Goal: Navigation & Orientation: Find specific page/section

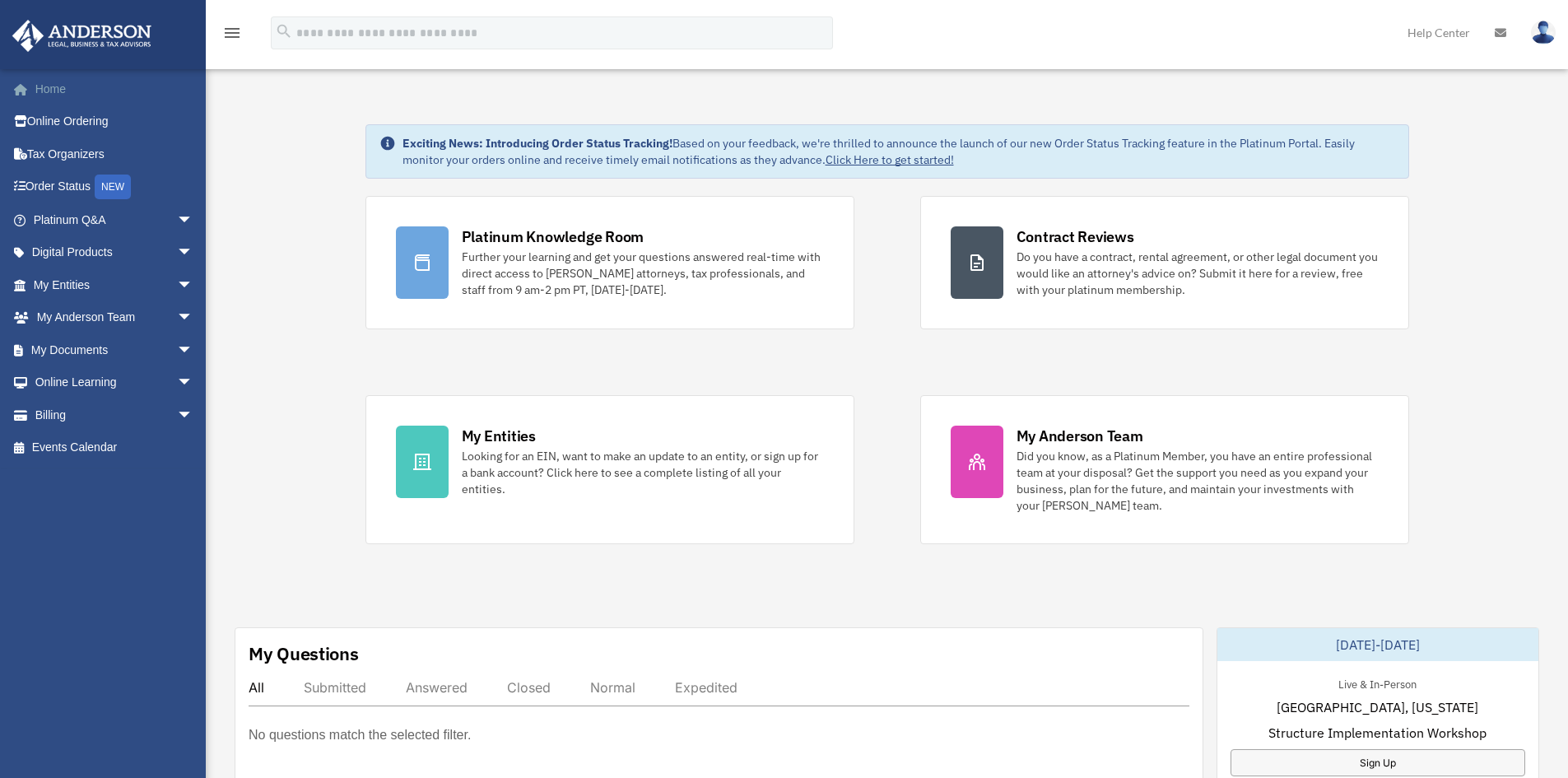
click at [45, 93] on link "Home" at bounding box center [115, 89] width 206 height 33
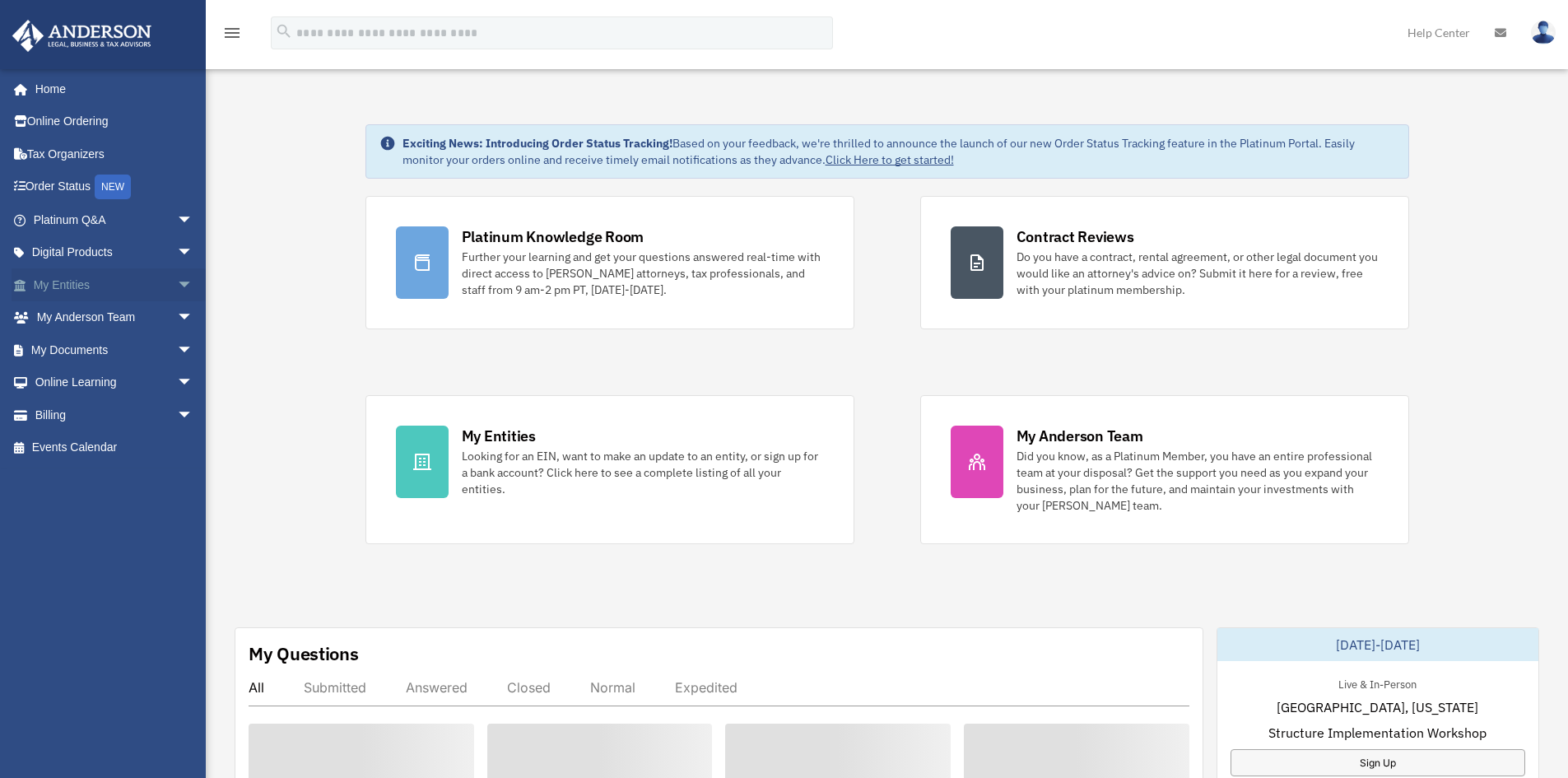
click at [100, 285] on link "My Entities arrow_drop_down" at bounding box center [115, 284] width 206 height 33
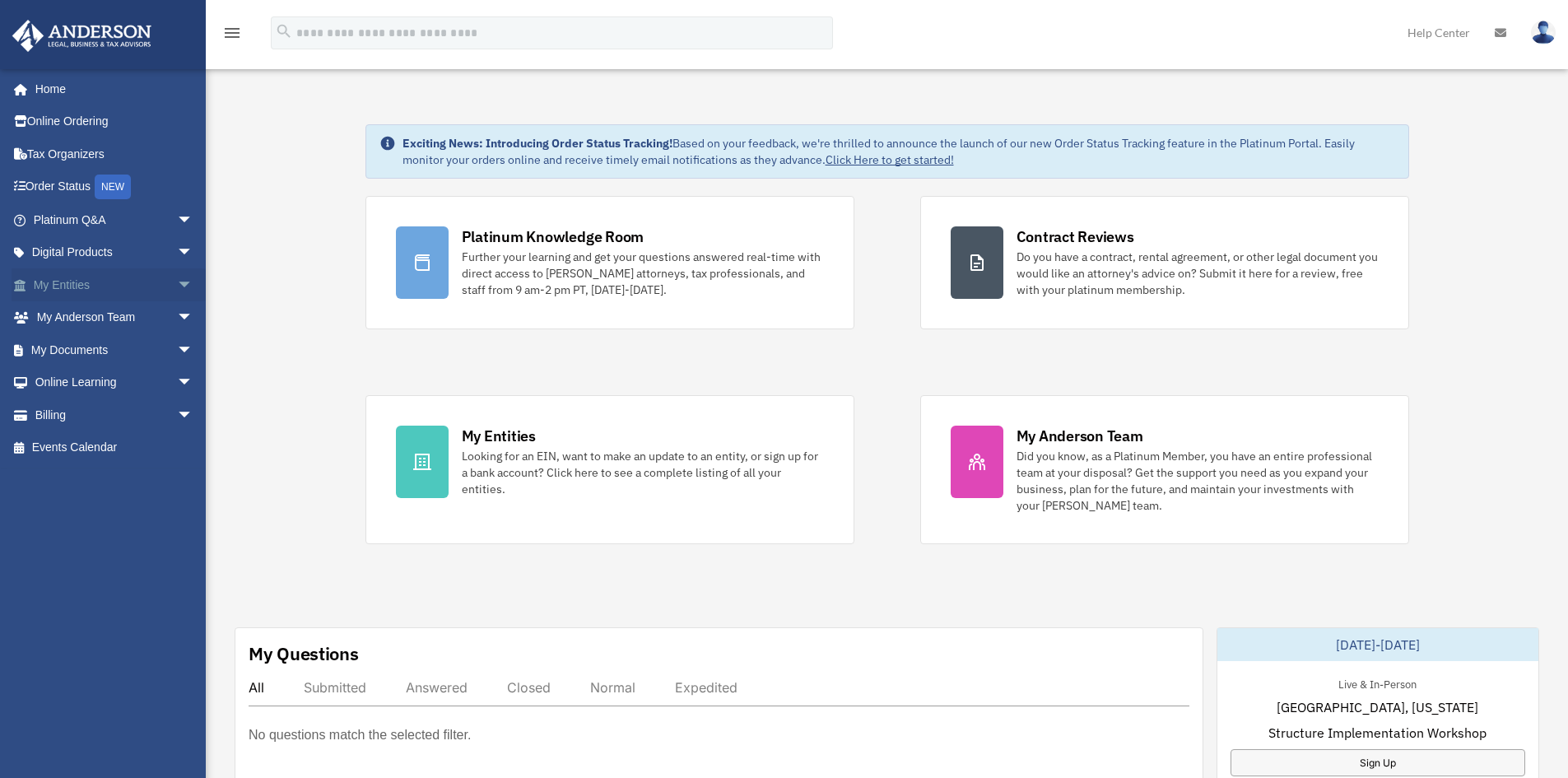
click at [177, 284] on span "arrow_drop_down" at bounding box center [193, 285] width 33 height 34
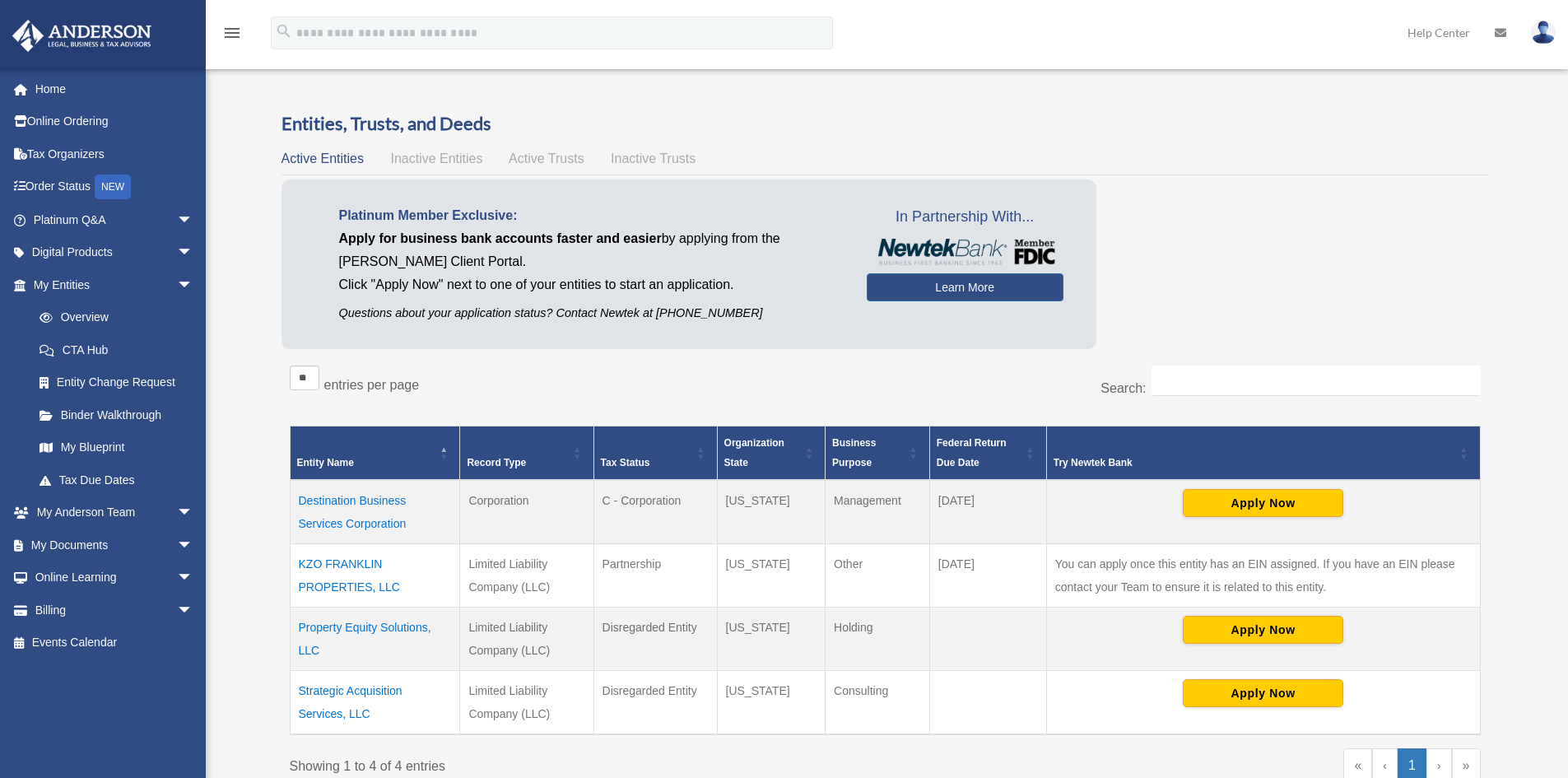
click at [1320, 222] on div "Platinum Member Exclusive: Apply for business bank accounts faster and easier b…" at bounding box center [885, 268] width 1207 height 177
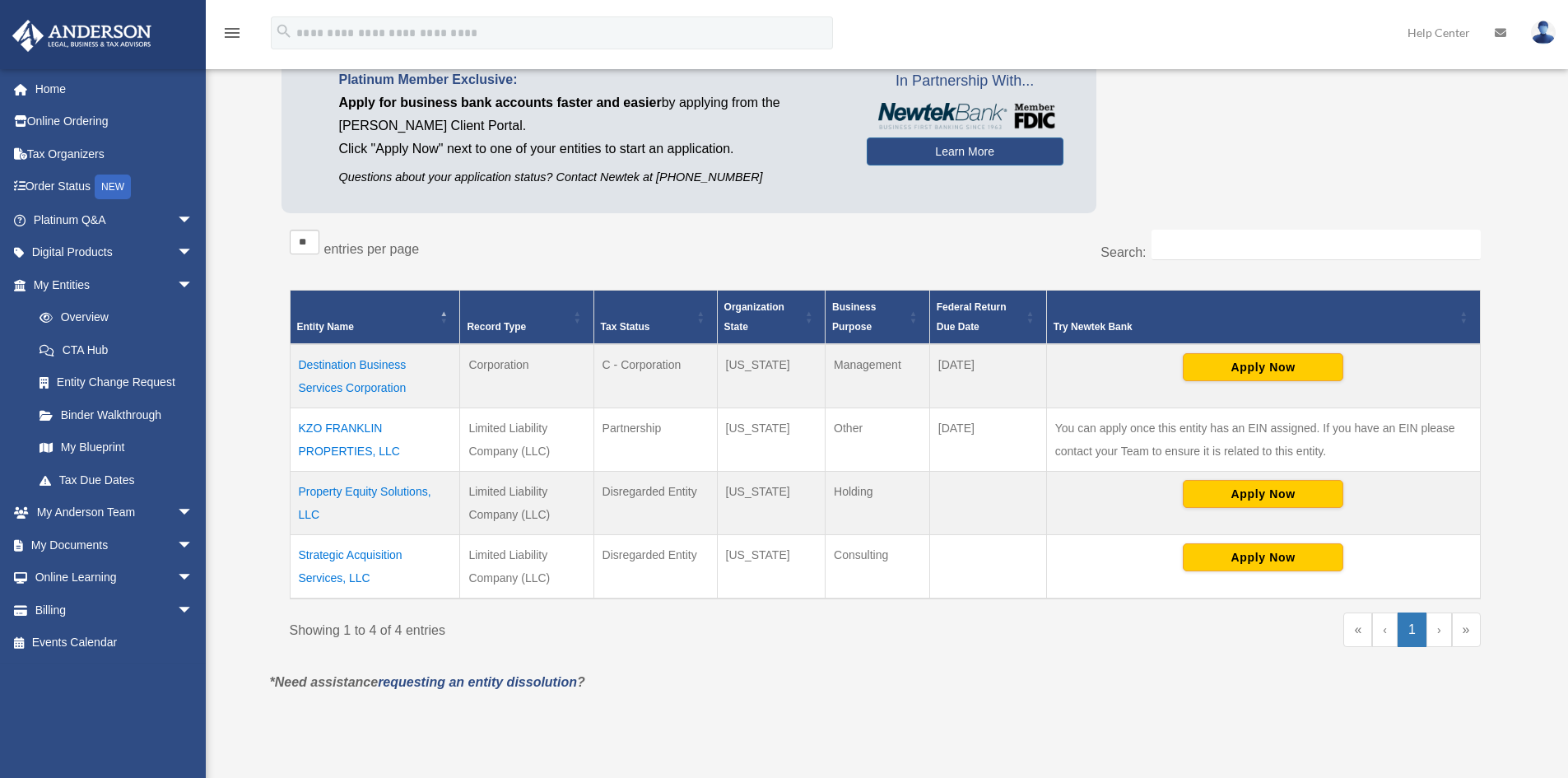
scroll to position [164, 0]
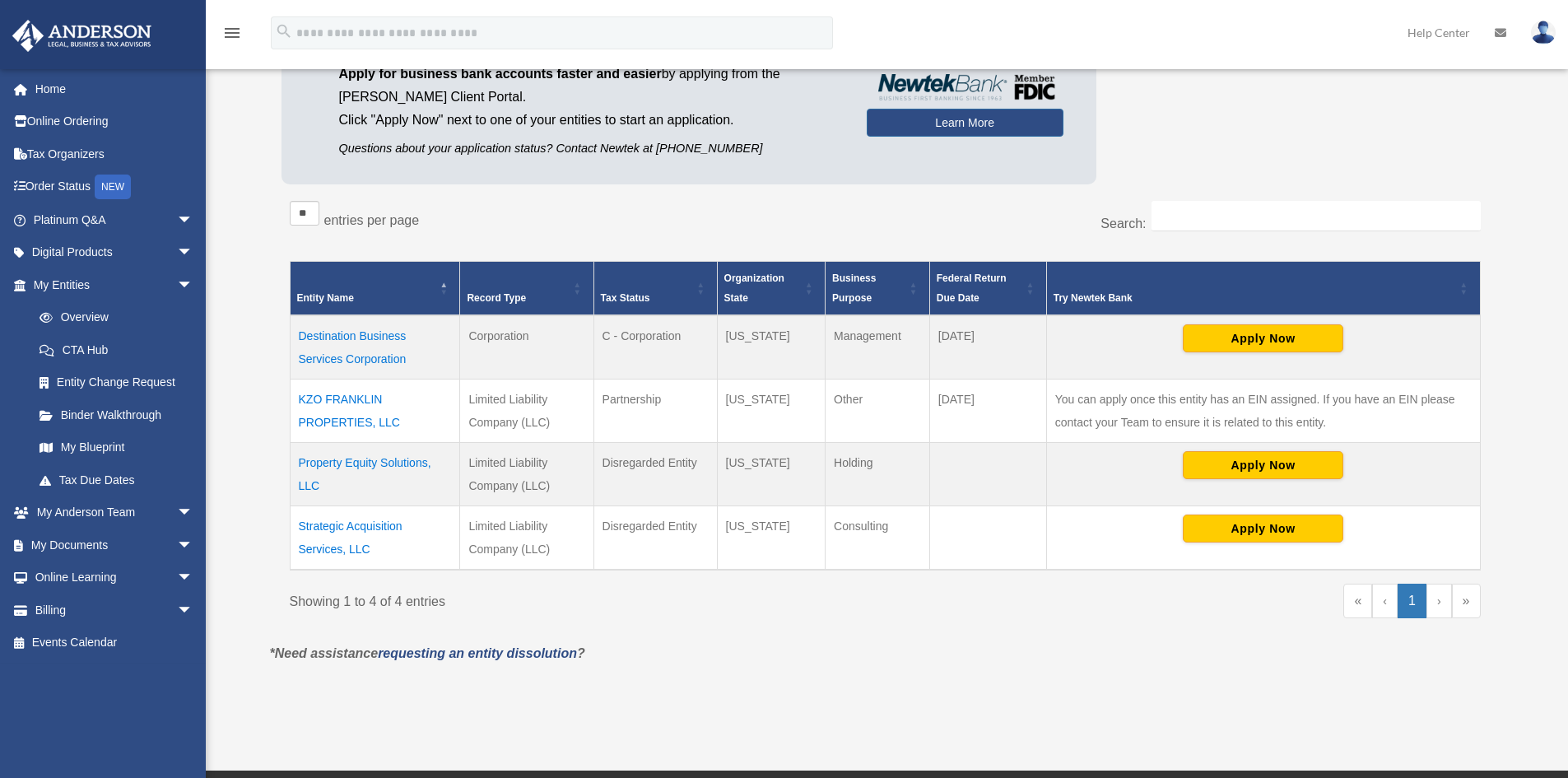
click at [1340, 400] on td "You can apply once this entity has an EIN assigned. If you have an EIN please c…" at bounding box center [1263, 410] width 434 height 63
click at [1325, 414] on td "You can apply once this entity has an EIN assigned. If you have an EIN please c…" at bounding box center [1263, 410] width 434 height 63
click at [1318, 413] on td "You can apply once this entity has an EIN assigned. If you have an EIN please c…" at bounding box center [1263, 410] width 434 height 63
click at [1339, 420] on td "You can apply once this entity has an EIN assigned. If you have an EIN please c…" at bounding box center [1263, 410] width 434 height 63
click at [56, 128] on link "Online Ordering" at bounding box center [115, 121] width 206 height 33
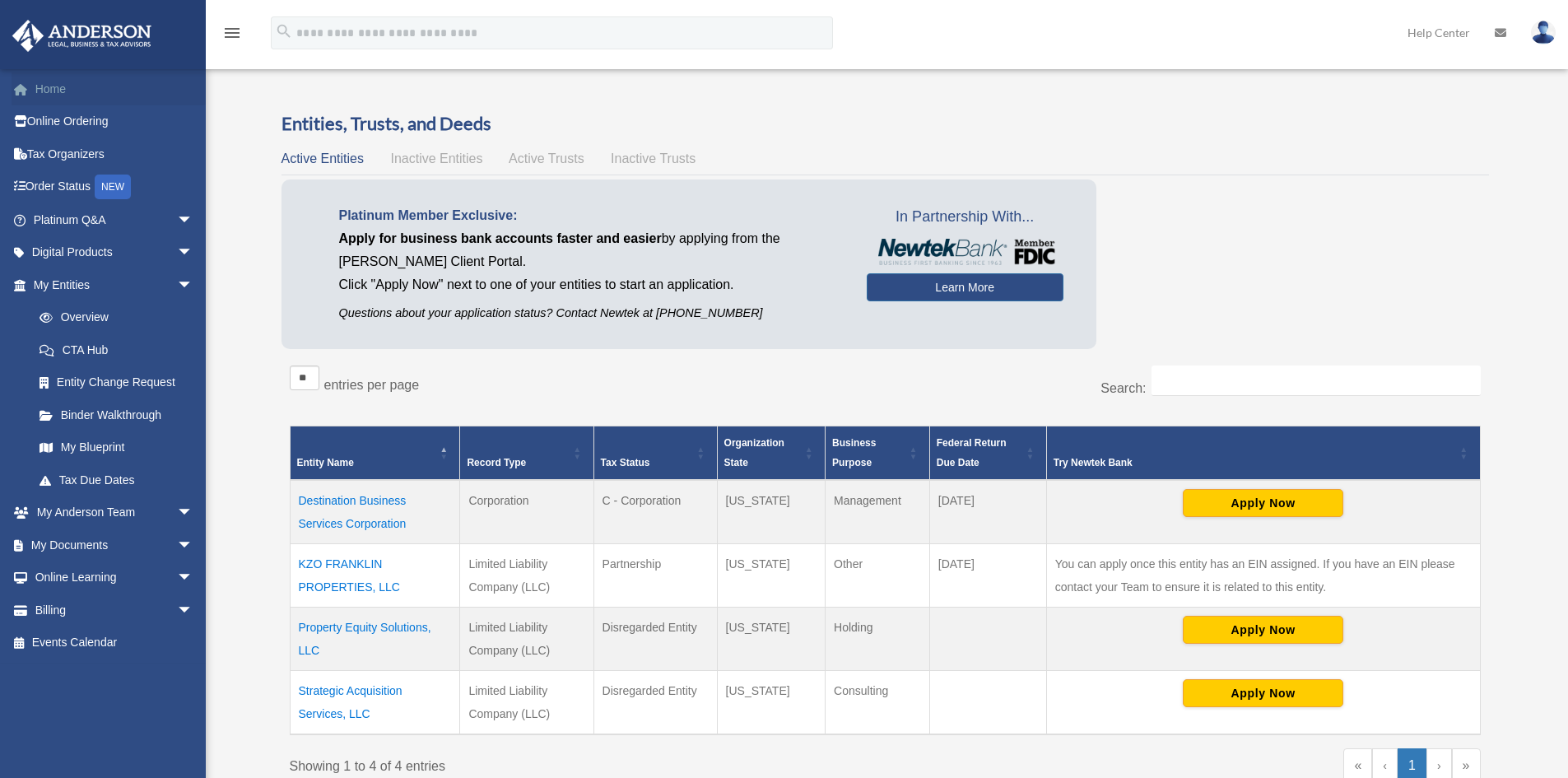
click at [46, 89] on link "Home" at bounding box center [115, 89] width 206 height 33
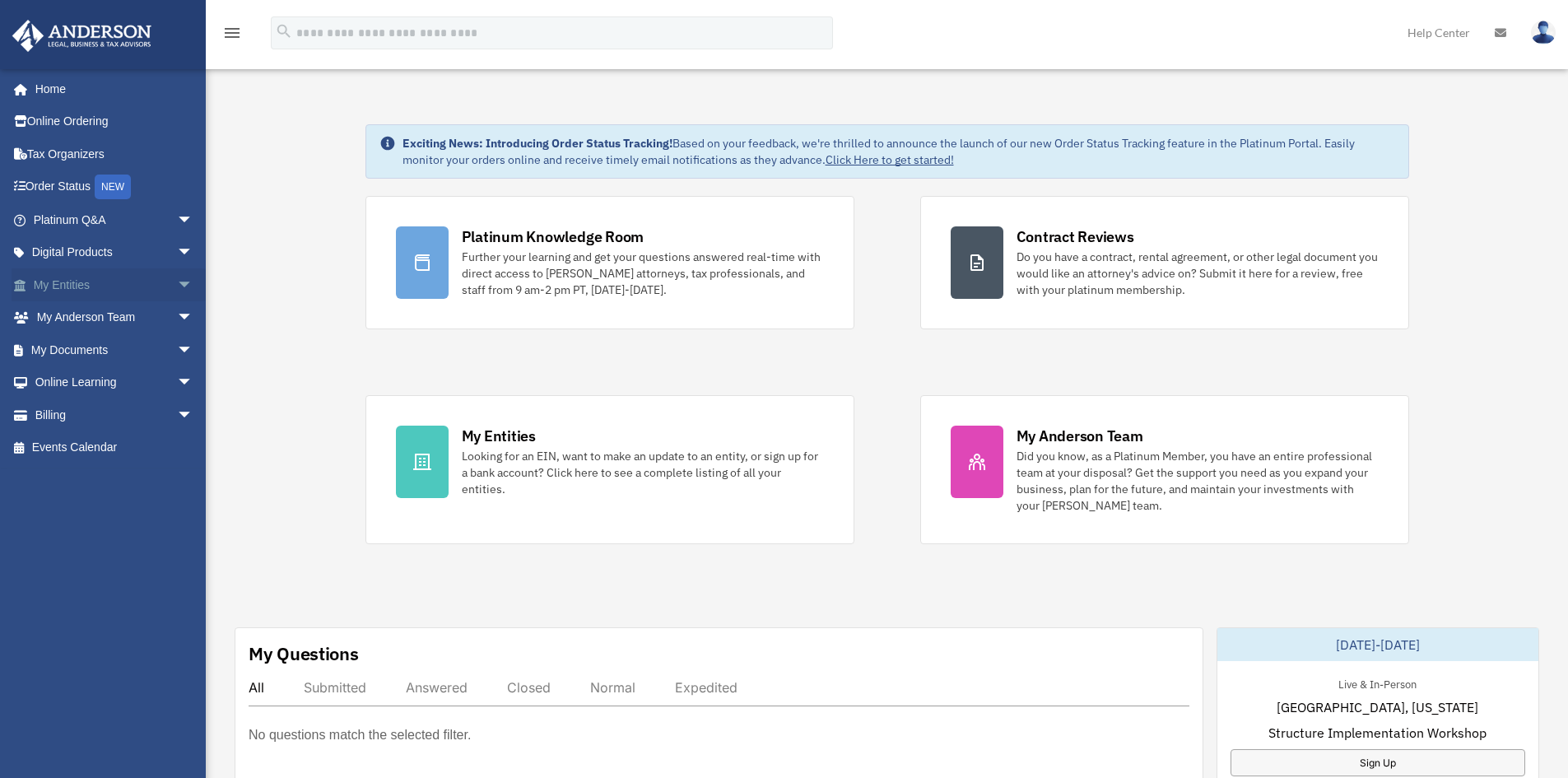
click at [177, 291] on span "arrow_drop_down" at bounding box center [193, 285] width 33 height 34
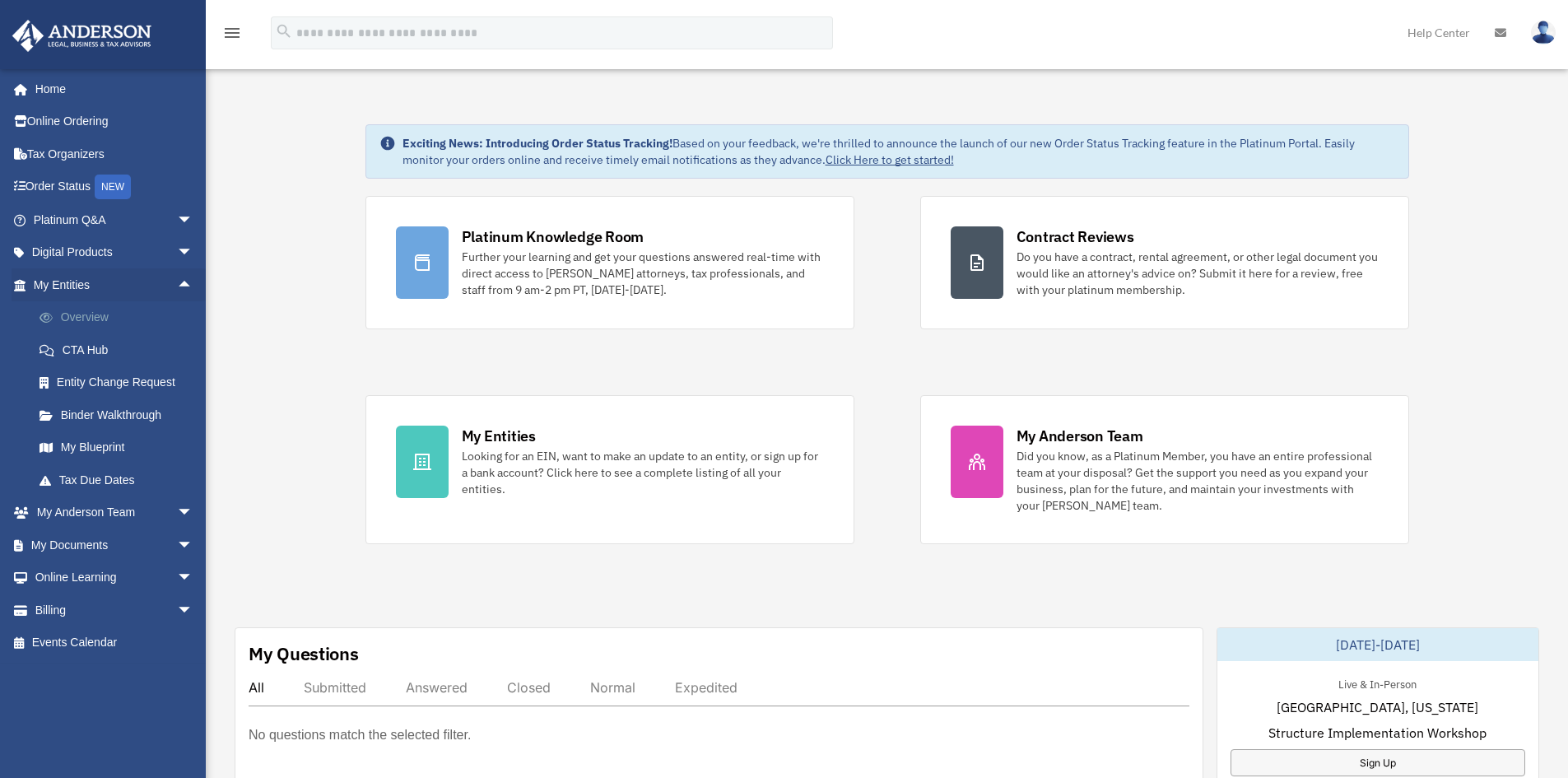
click at [72, 319] on link "Overview" at bounding box center [120, 318] width 195 height 33
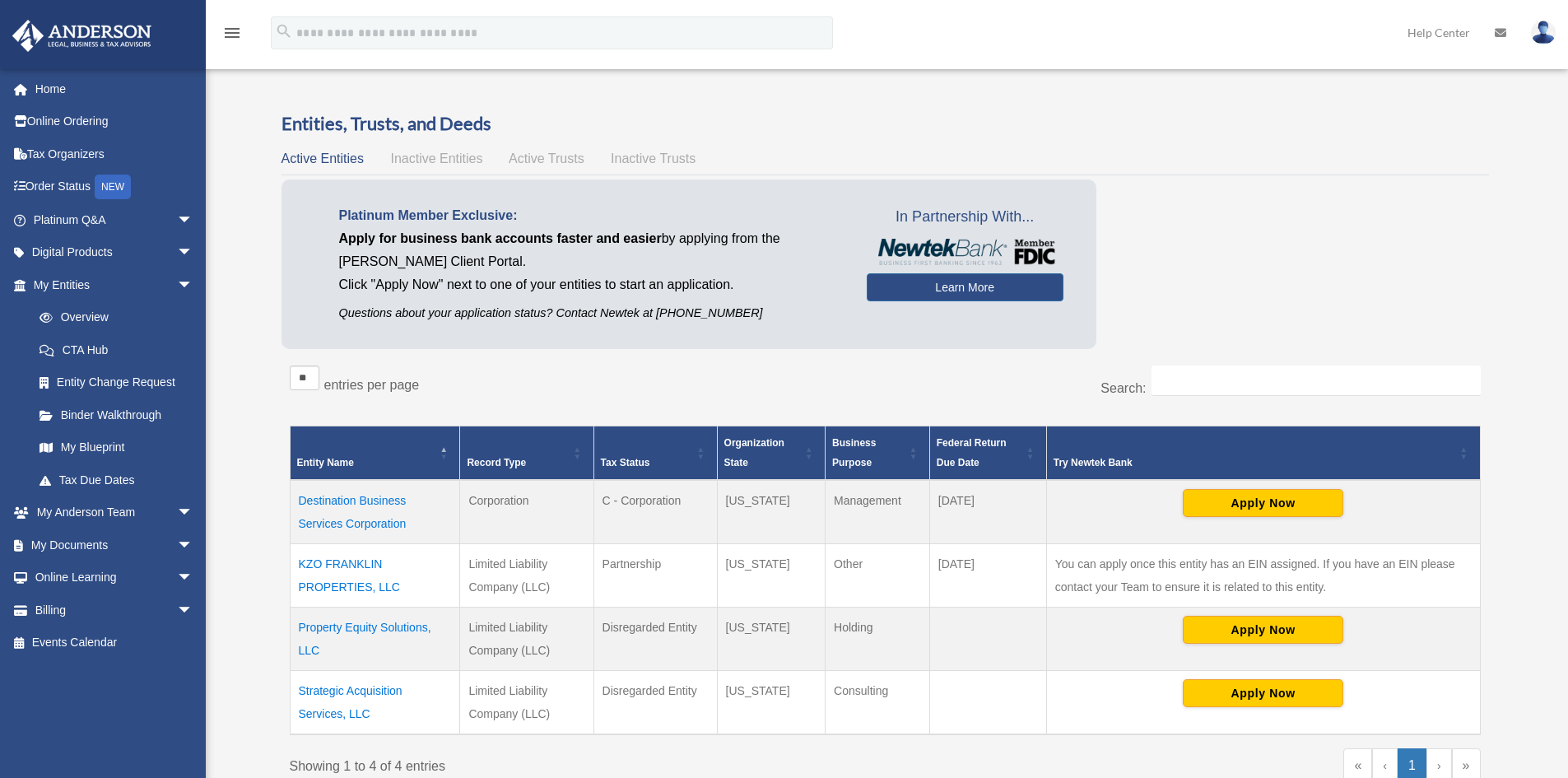
scroll to position [83, 0]
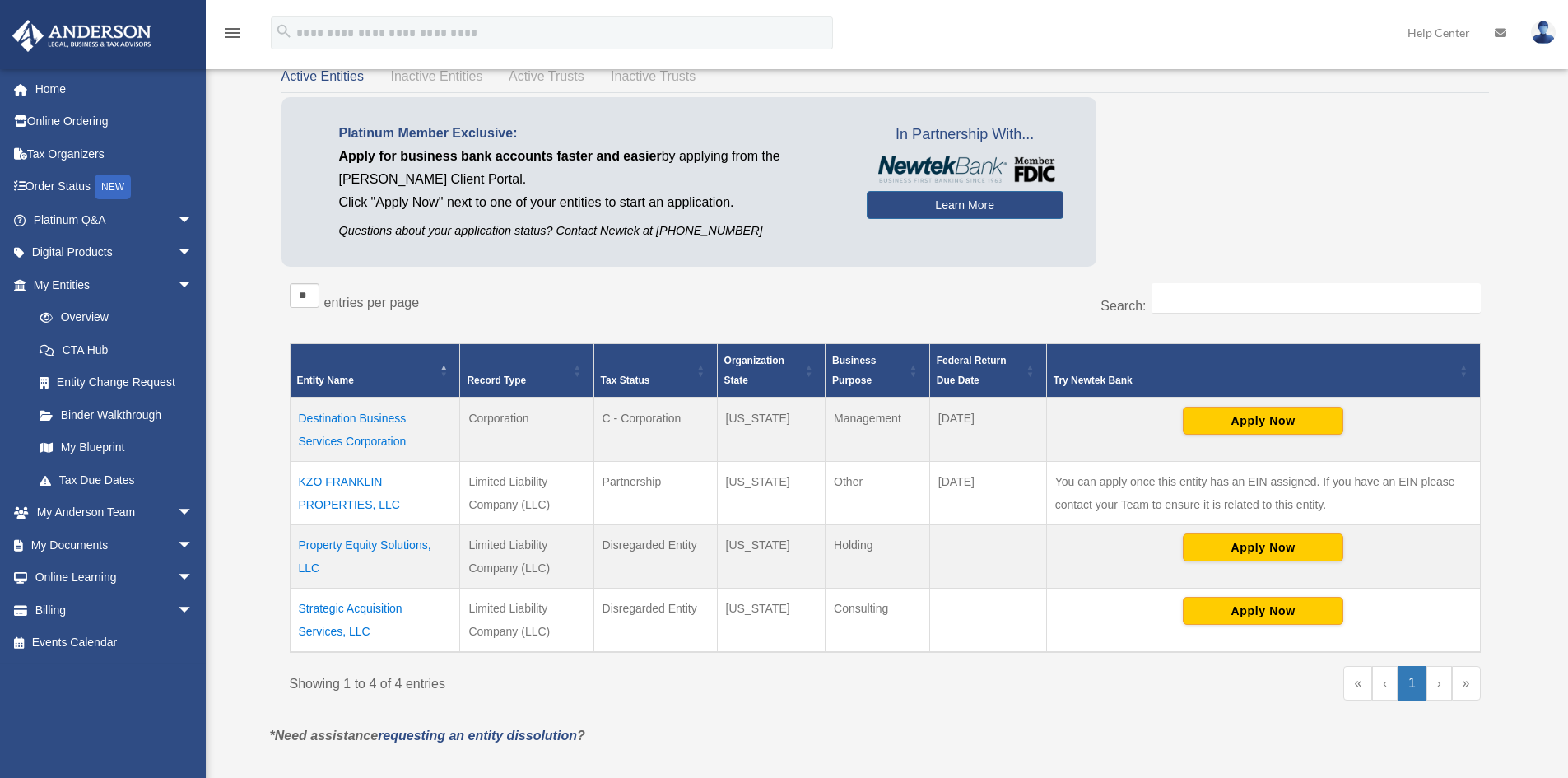
click at [339, 422] on td "Destination Business Services Corporation" at bounding box center [375, 430] width 170 height 64
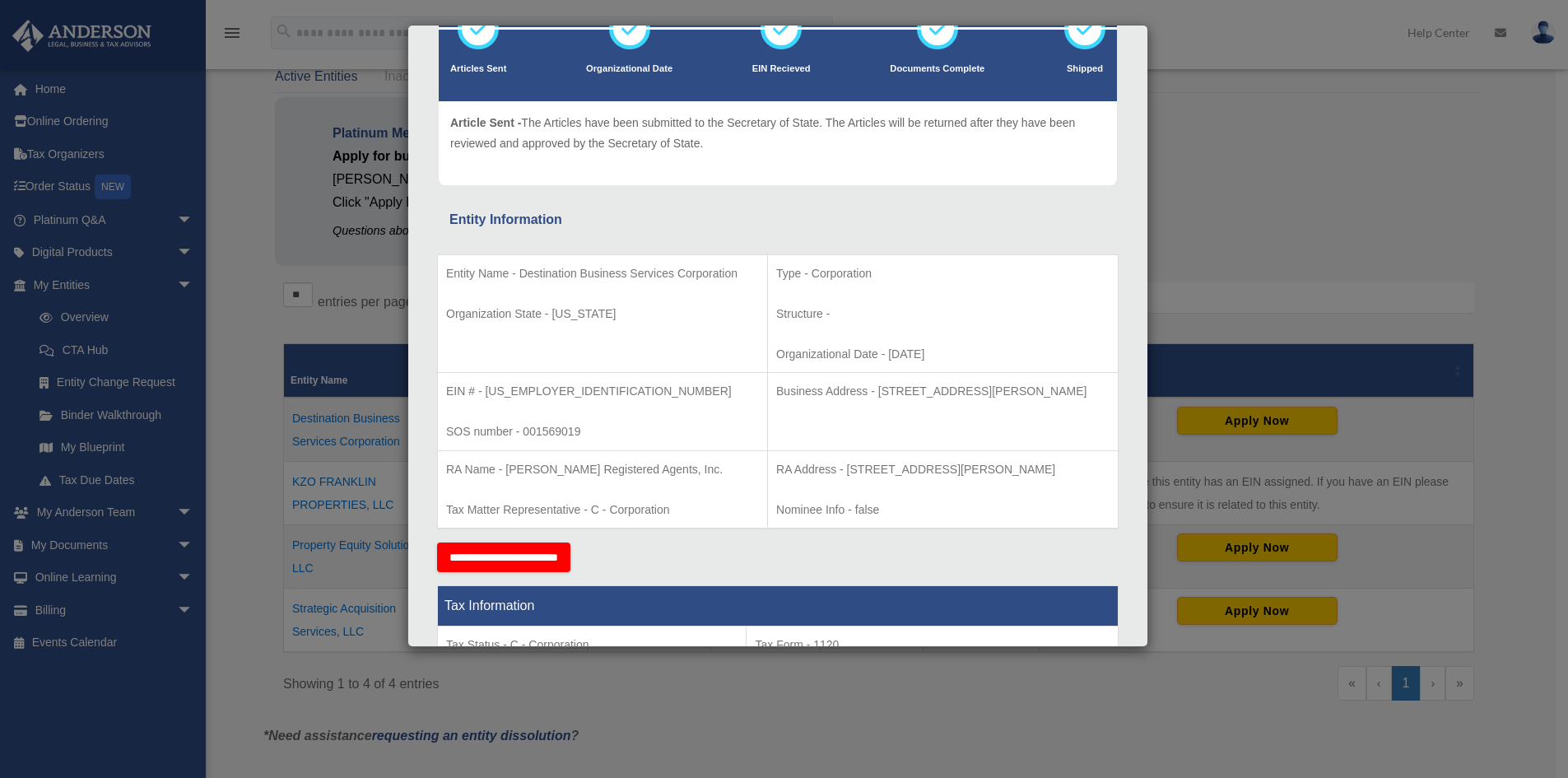
scroll to position [0, 0]
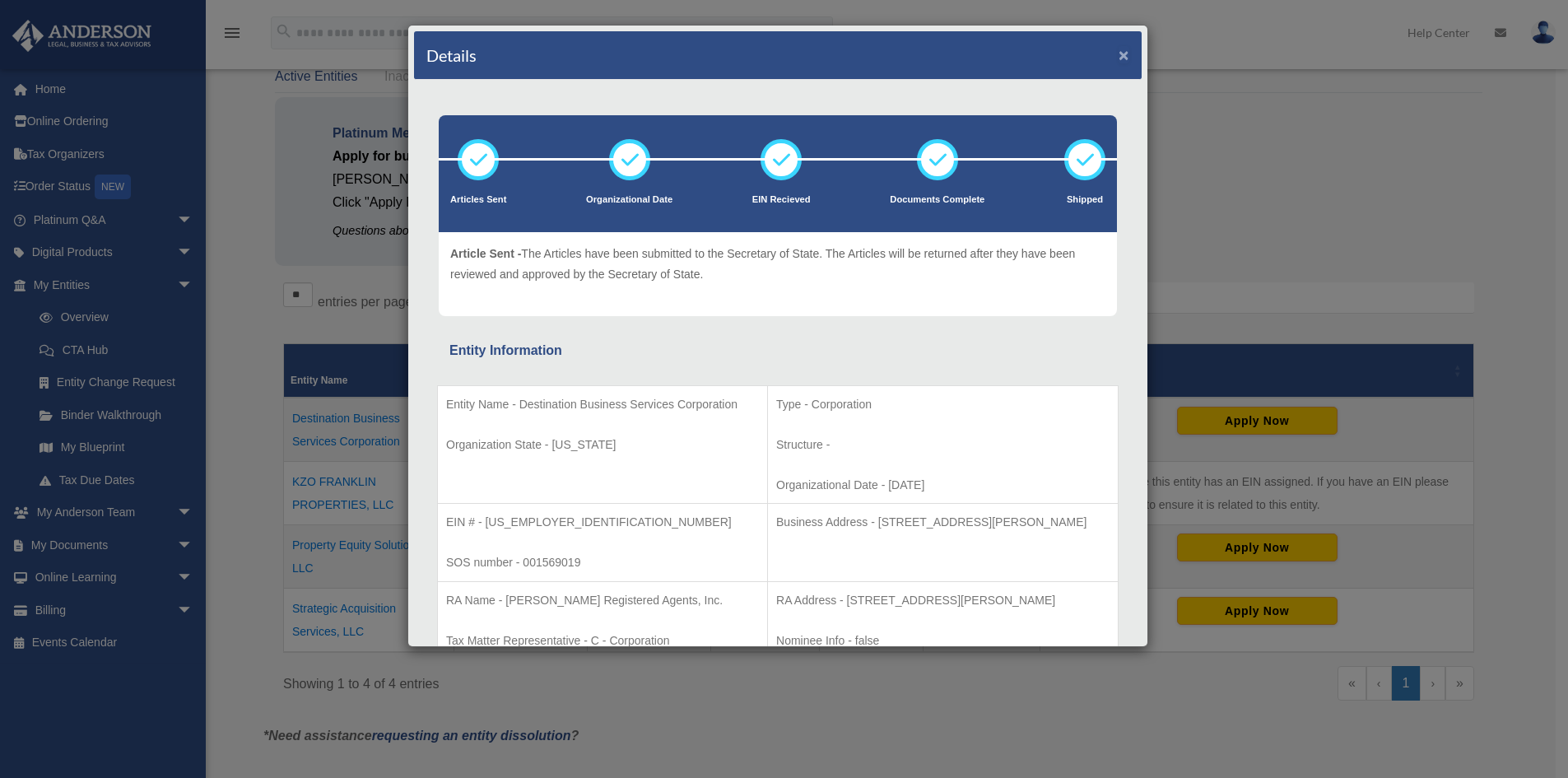
click at [1119, 54] on button "×" at bounding box center [1124, 55] width 11 height 18
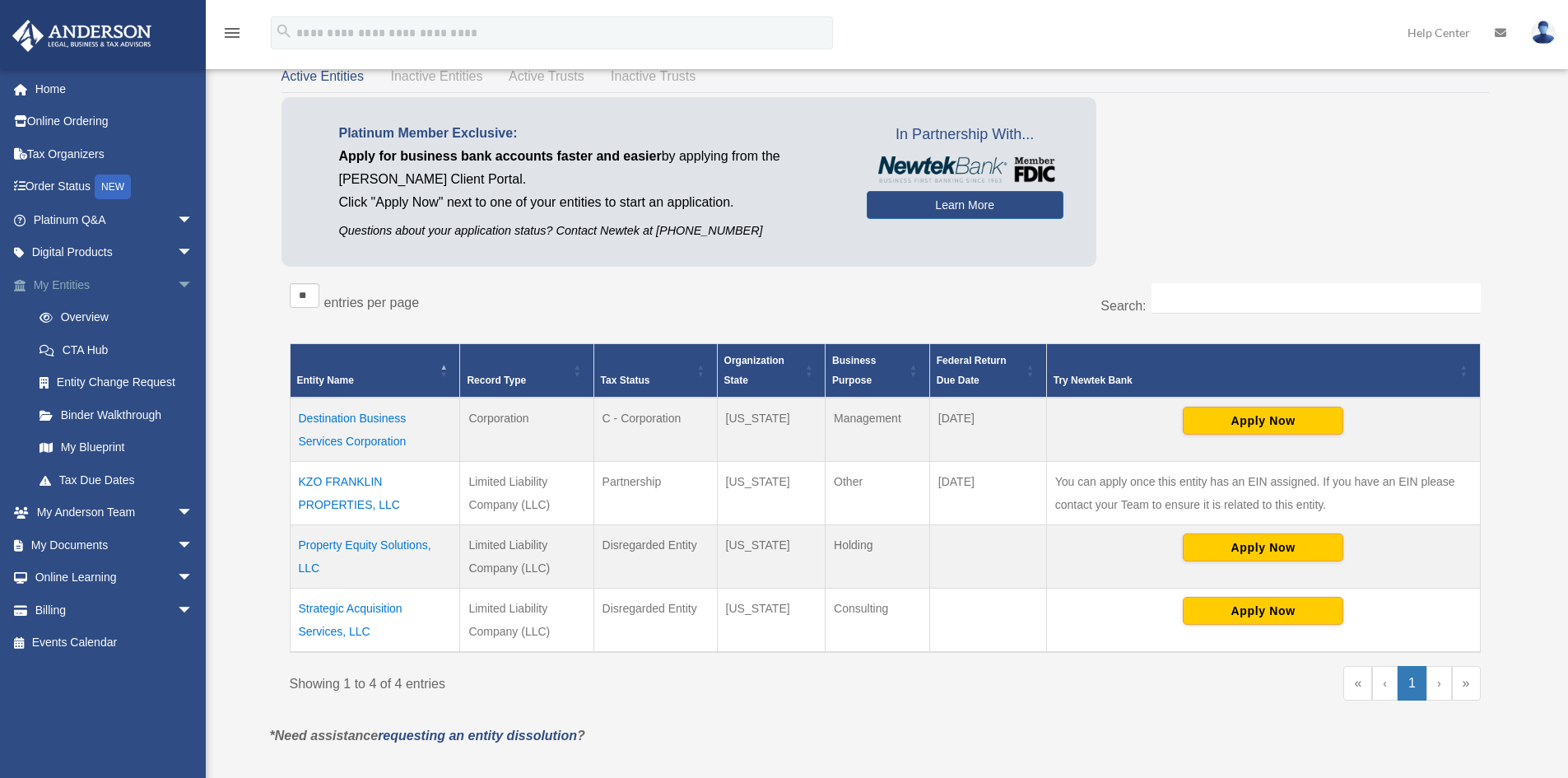
click at [177, 284] on span "arrow_drop_down" at bounding box center [193, 285] width 33 height 34
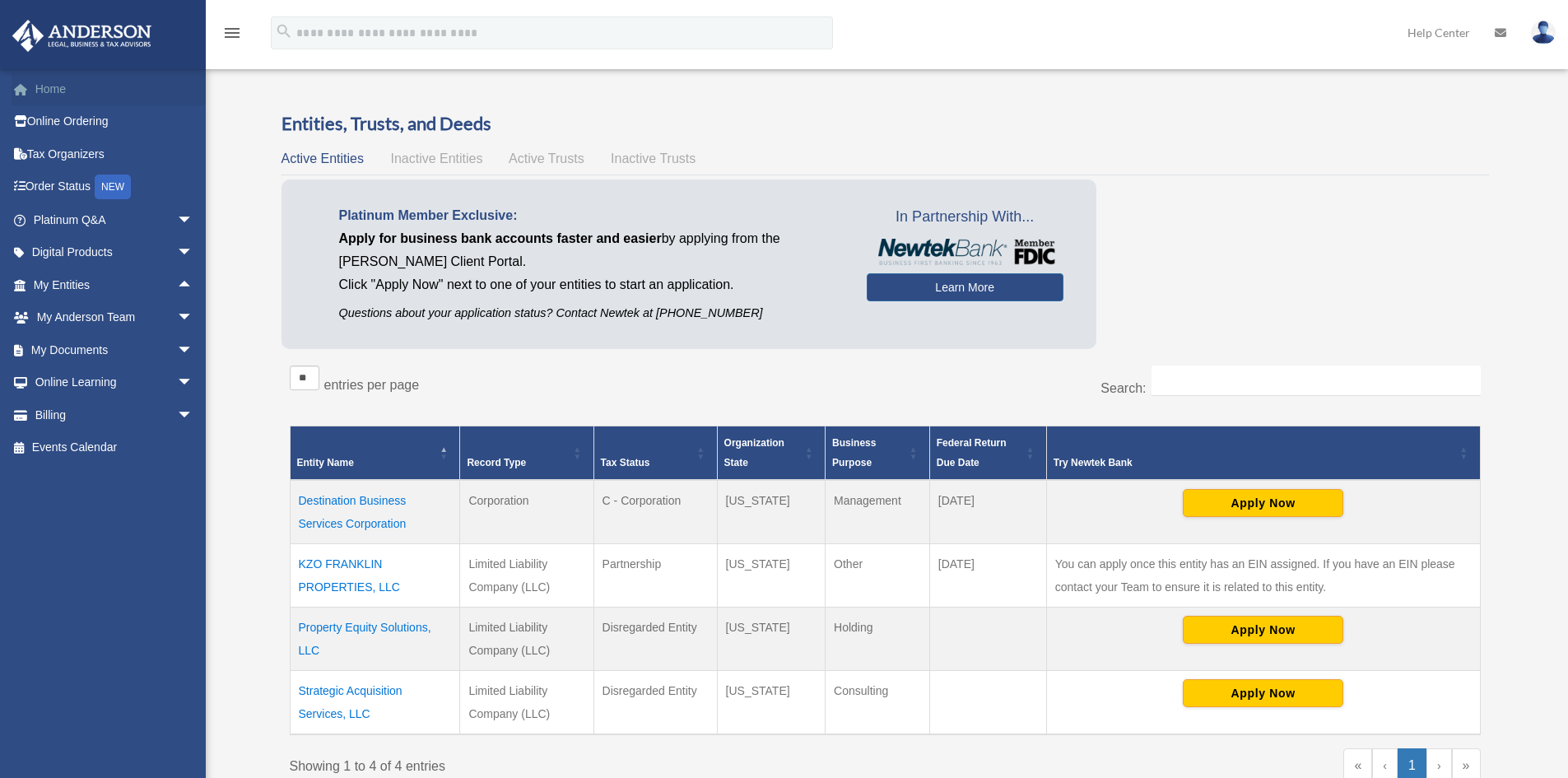
click at [51, 92] on link "Home" at bounding box center [115, 89] width 206 height 33
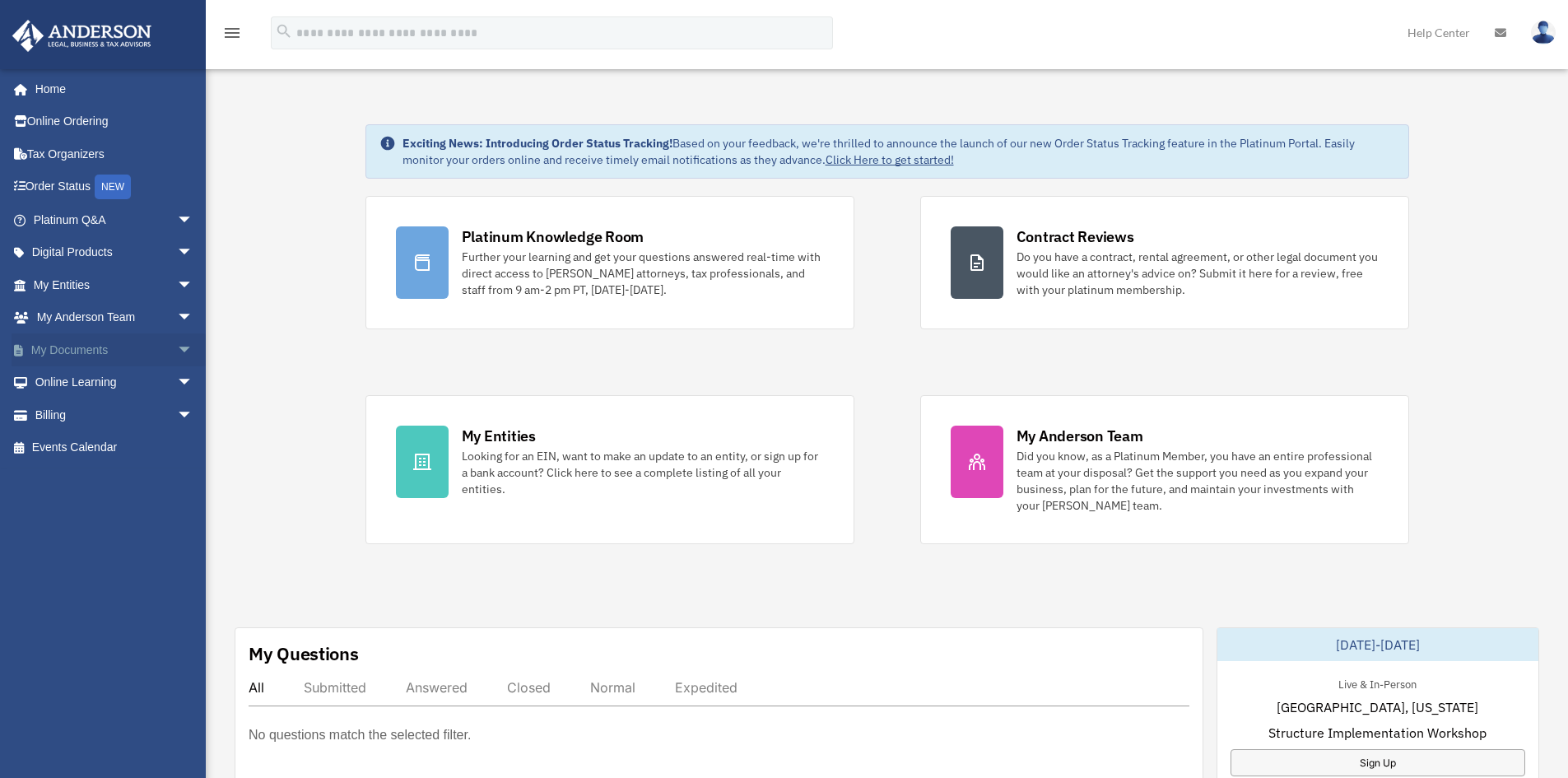
click at [177, 346] on span "arrow_drop_down" at bounding box center [193, 351] width 33 height 34
click at [122, 411] on link "Meeting Minutes" at bounding box center [120, 415] width 195 height 33
click at [120, 414] on link "Meeting Minutes" at bounding box center [120, 415] width 195 height 33
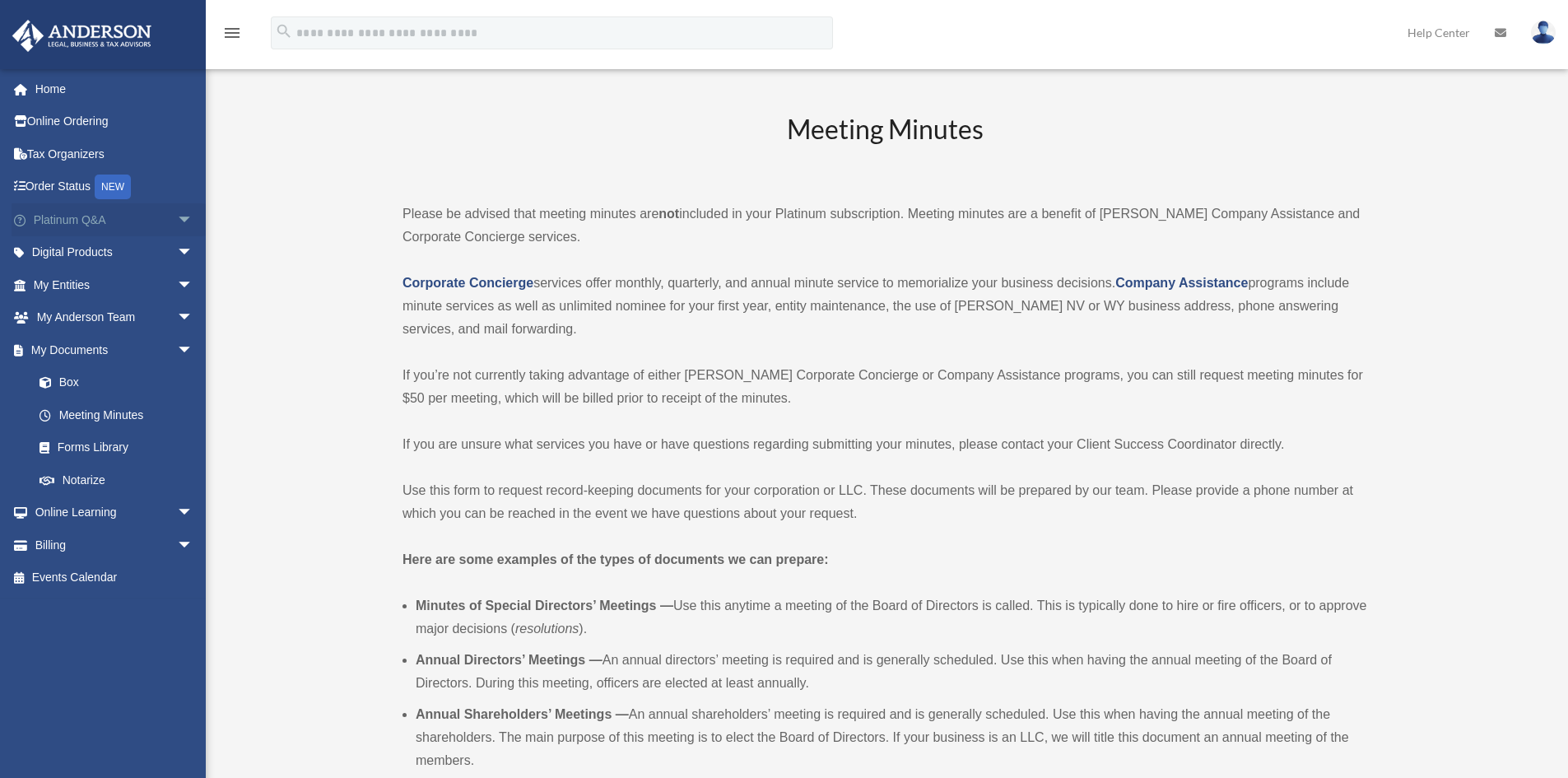
click at [177, 216] on span "arrow_drop_down" at bounding box center [193, 220] width 33 height 34
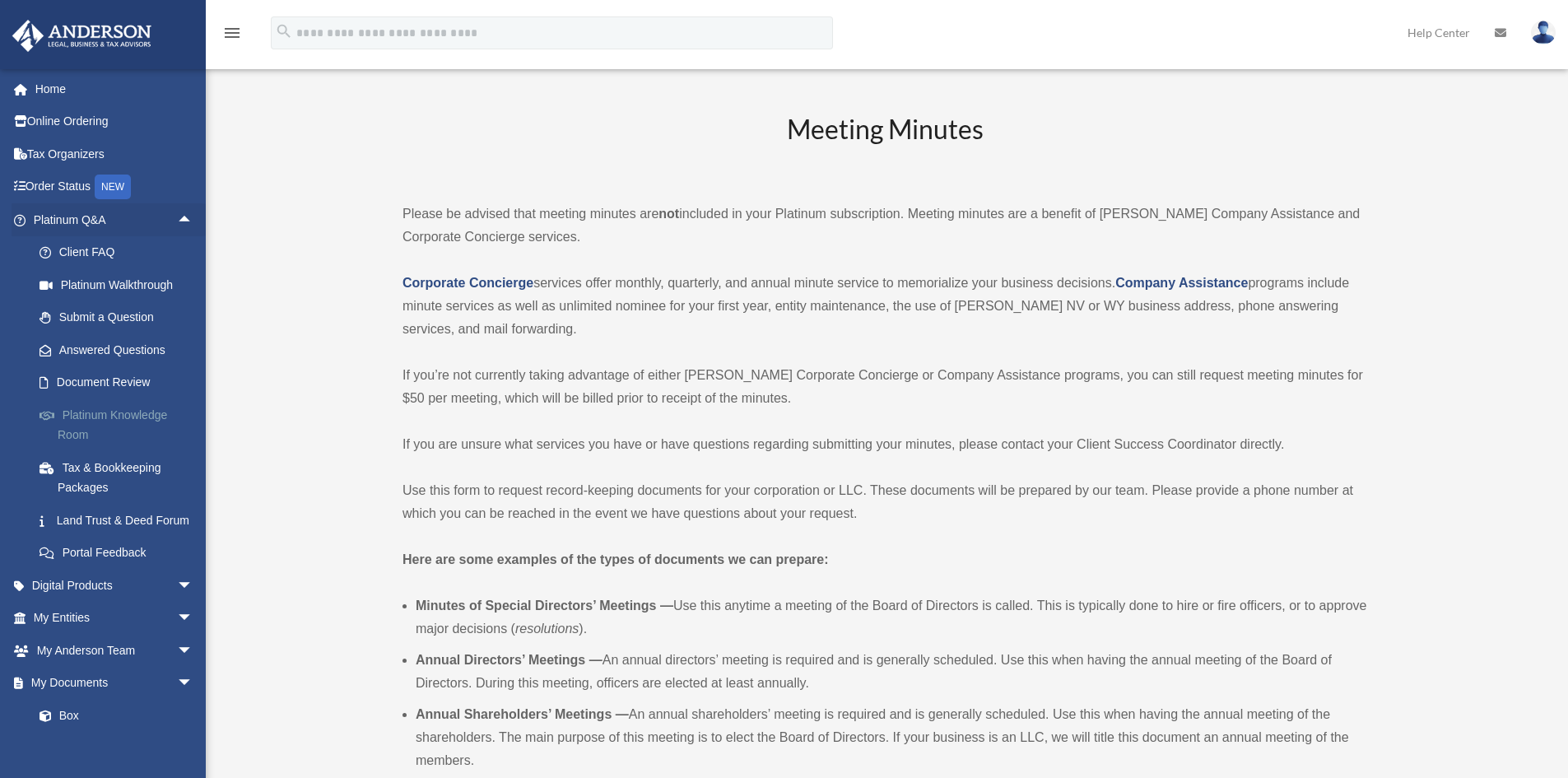
click at [113, 415] on link "Platinum Knowledge Room" at bounding box center [120, 425] width 195 height 53
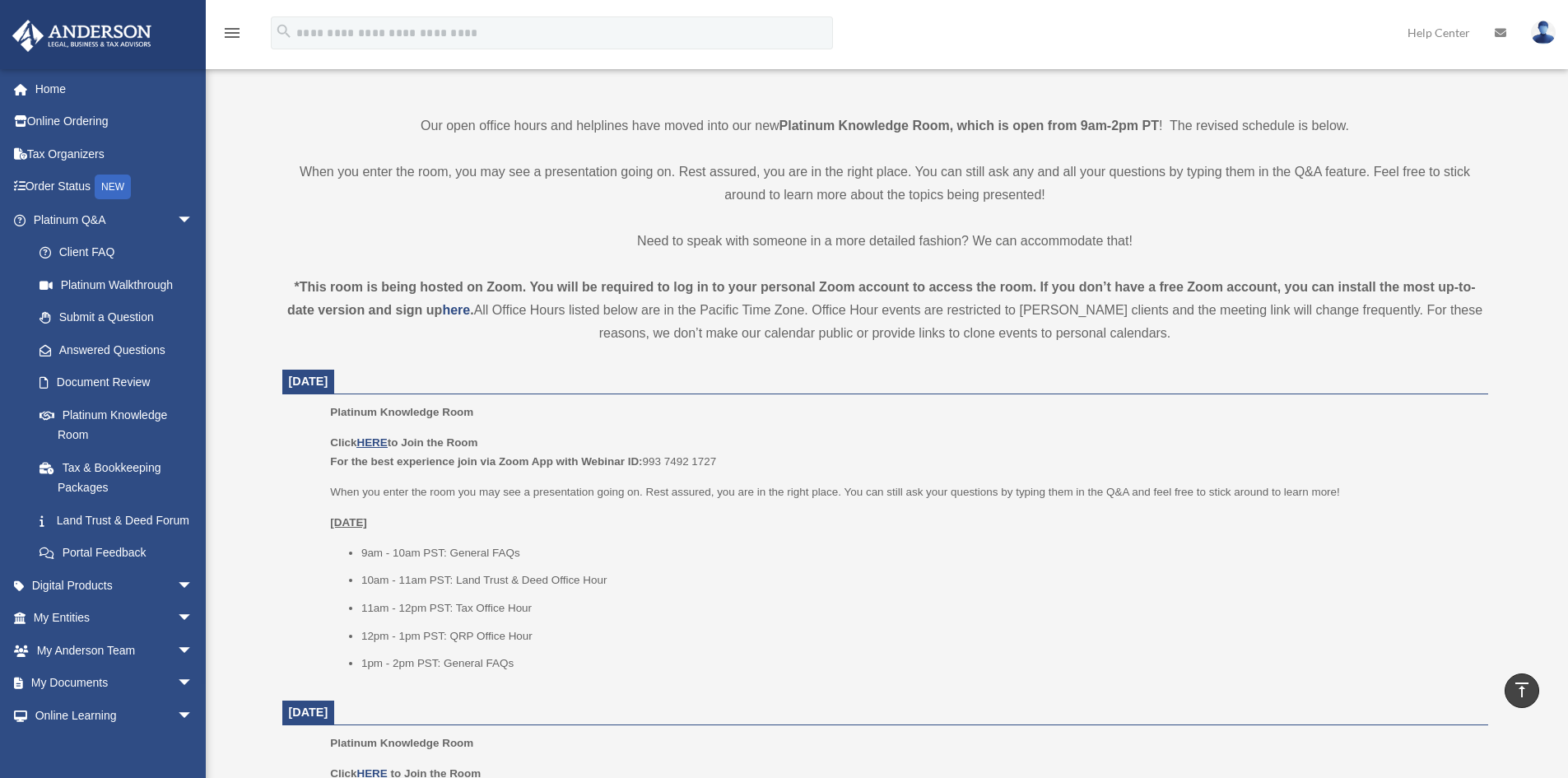
scroll to position [330, 0]
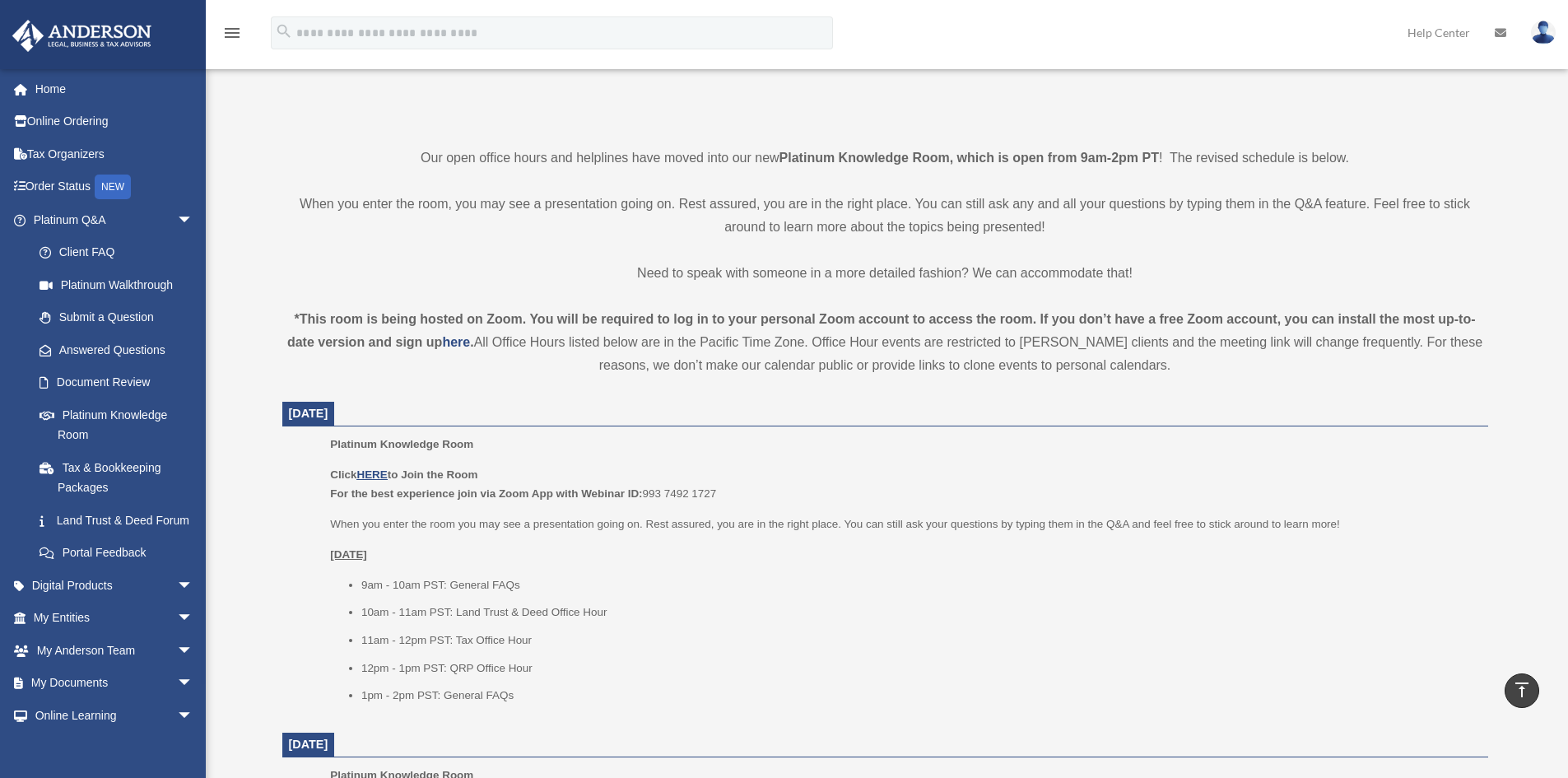
click at [743, 452] on p "Platinum Knowledge Room" at bounding box center [903, 444] width 1146 height 19
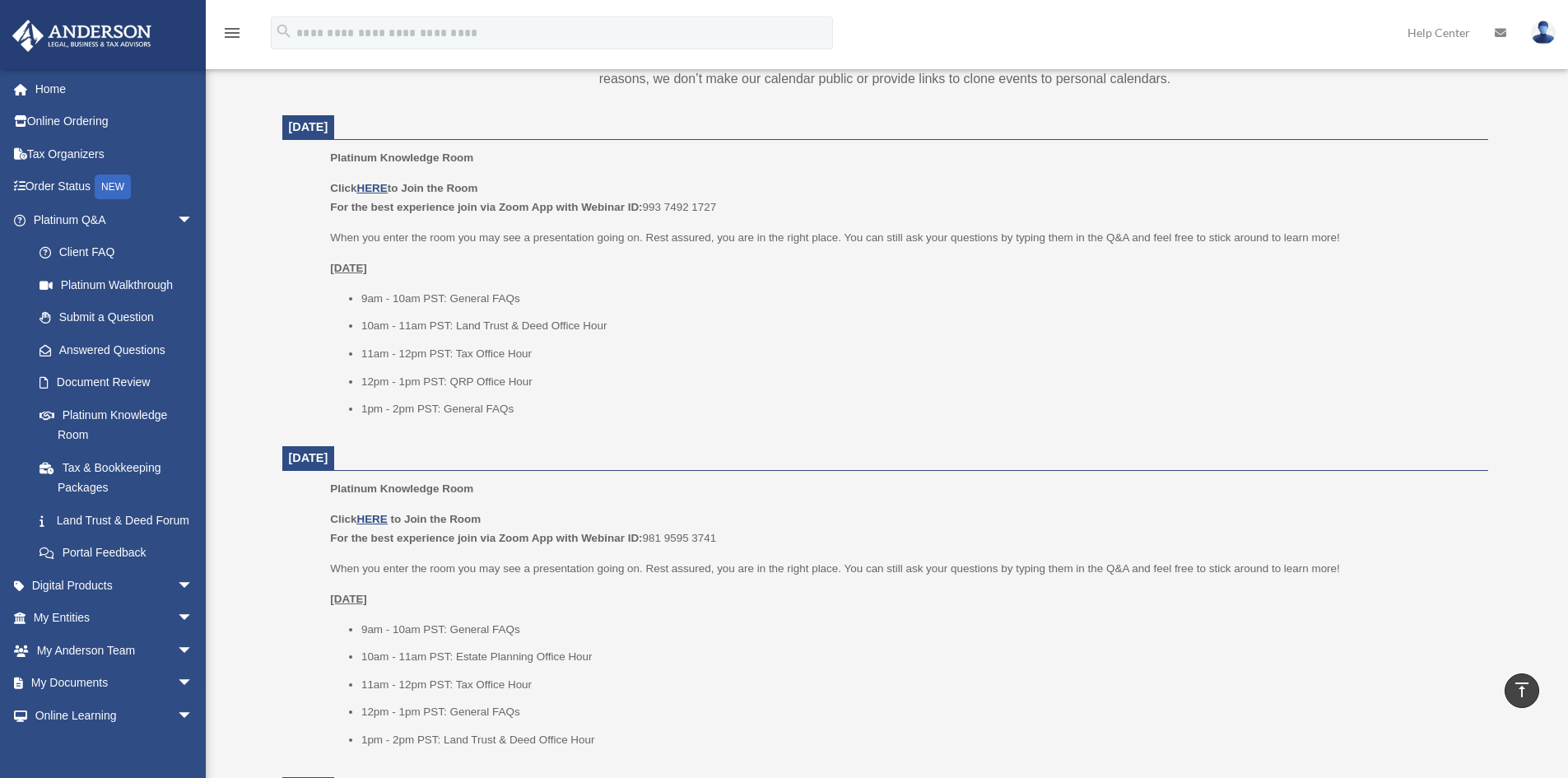
scroll to position [0, 0]
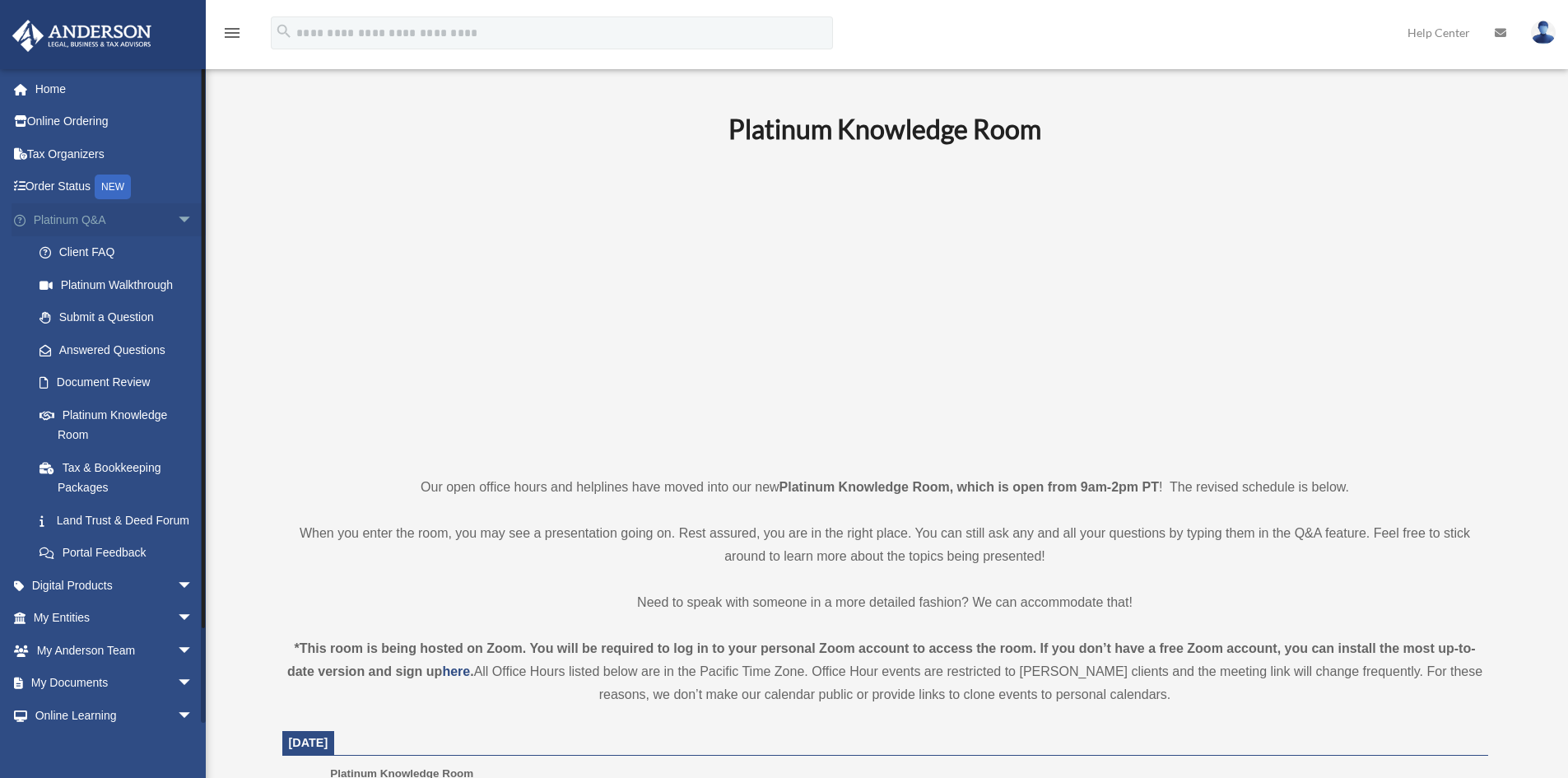
click at [177, 225] on span "arrow_drop_down" at bounding box center [193, 220] width 33 height 34
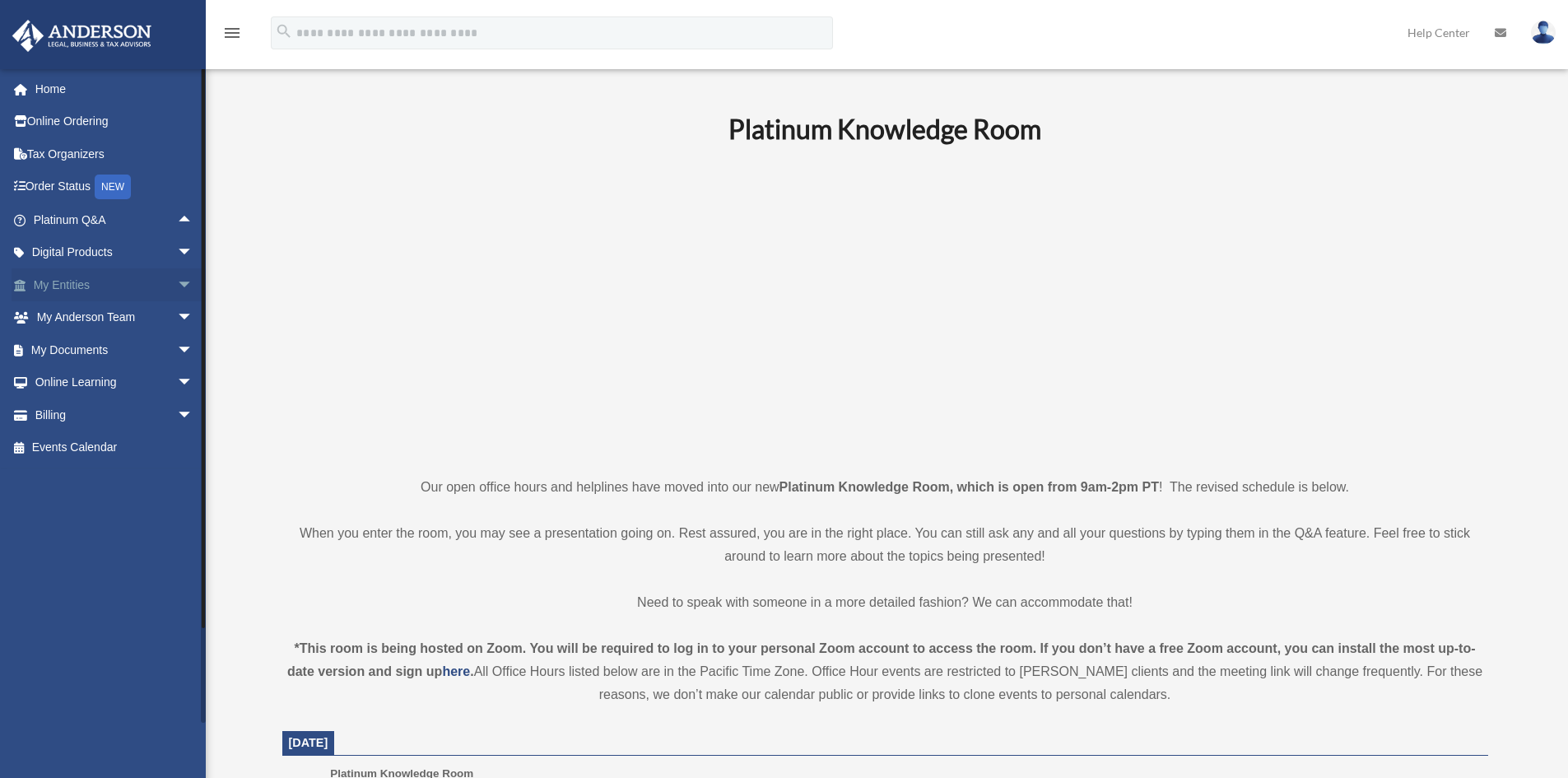
click at [177, 286] on span "arrow_drop_down" at bounding box center [193, 285] width 33 height 34
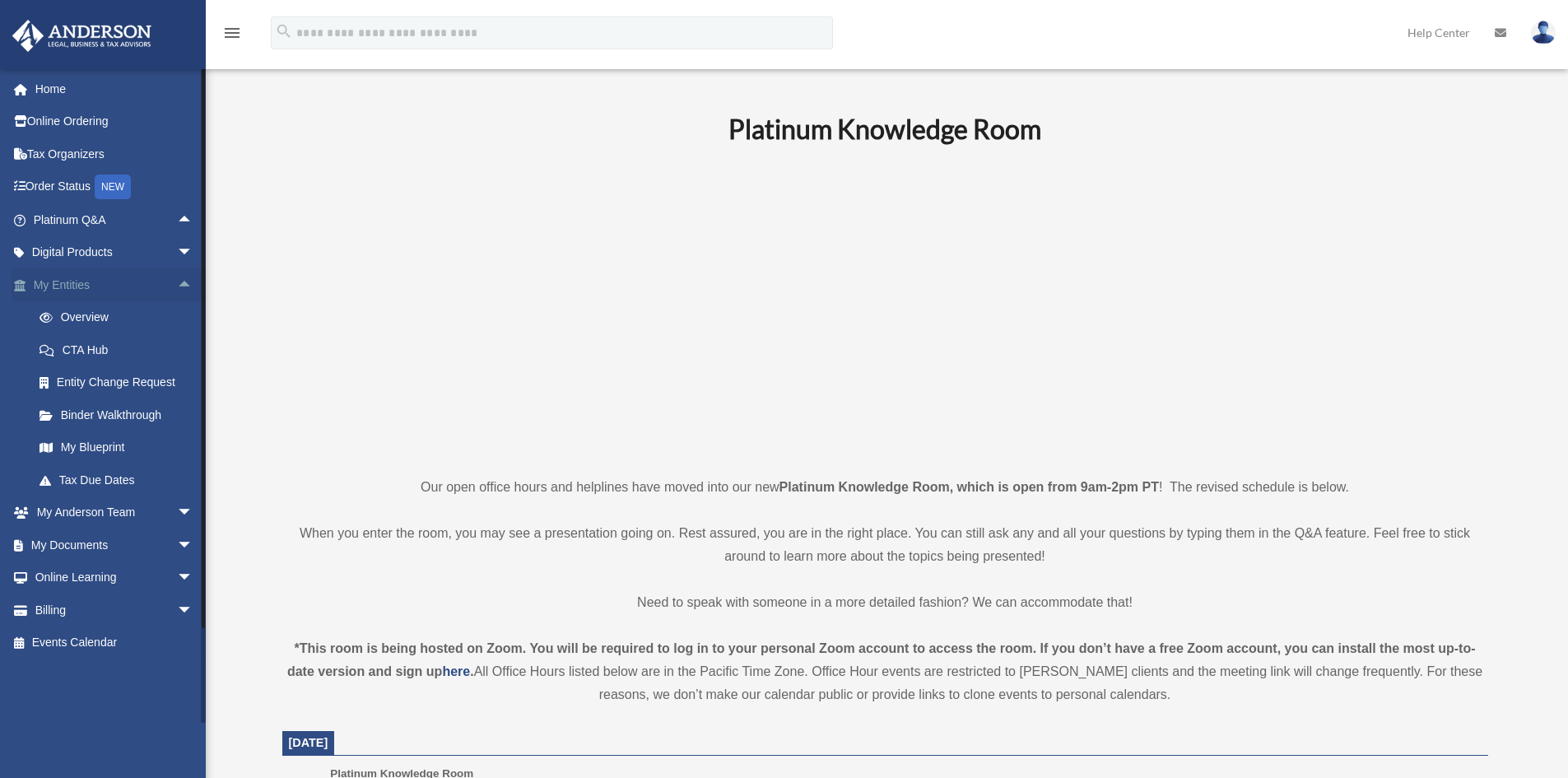
click at [177, 286] on span "arrow_drop_up" at bounding box center [193, 285] width 33 height 34
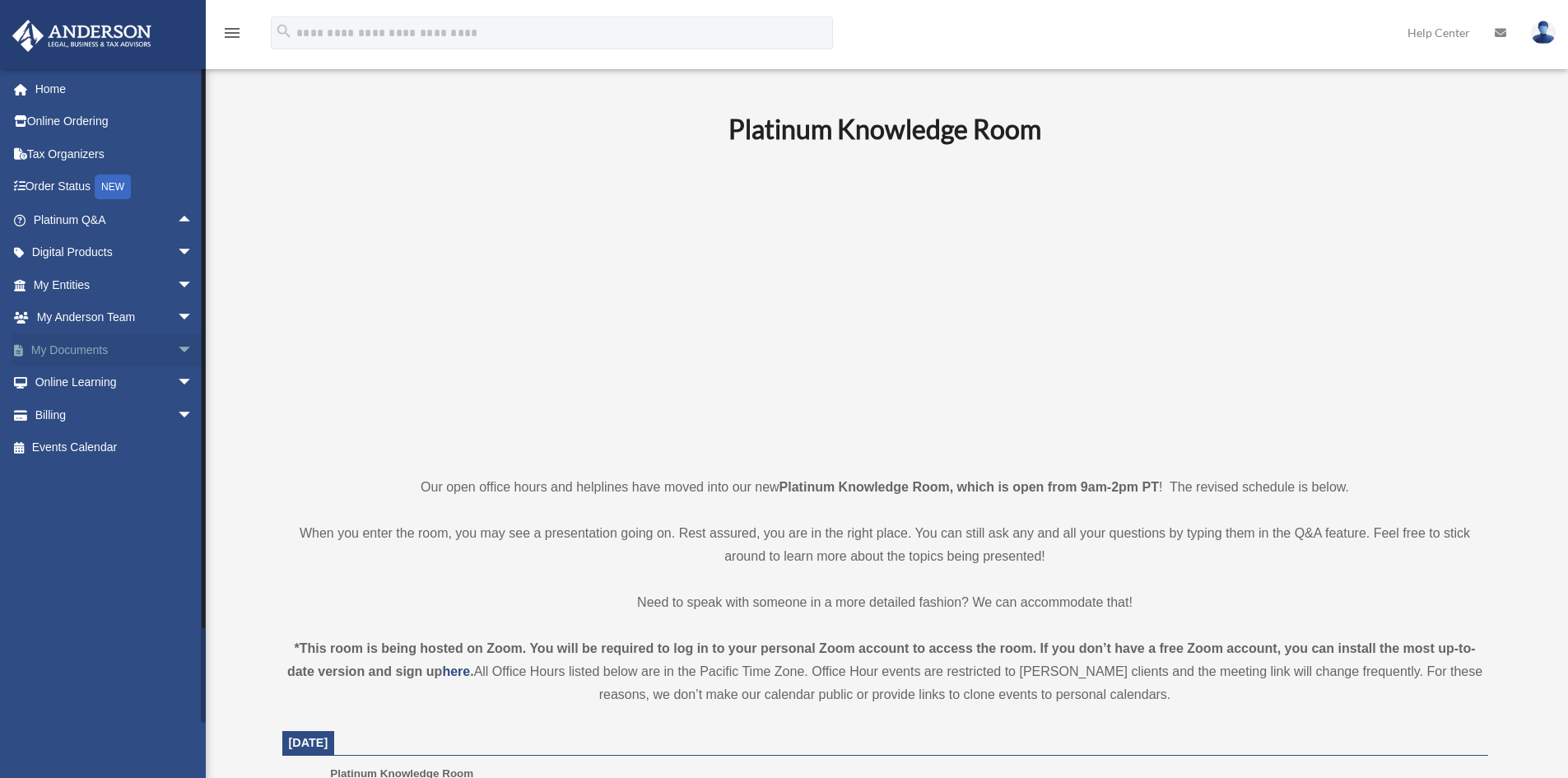
click at [177, 346] on span "arrow_drop_down" at bounding box center [193, 351] width 33 height 34
click at [120, 420] on link "Meeting Minutes" at bounding box center [120, 415] width 195 height 33
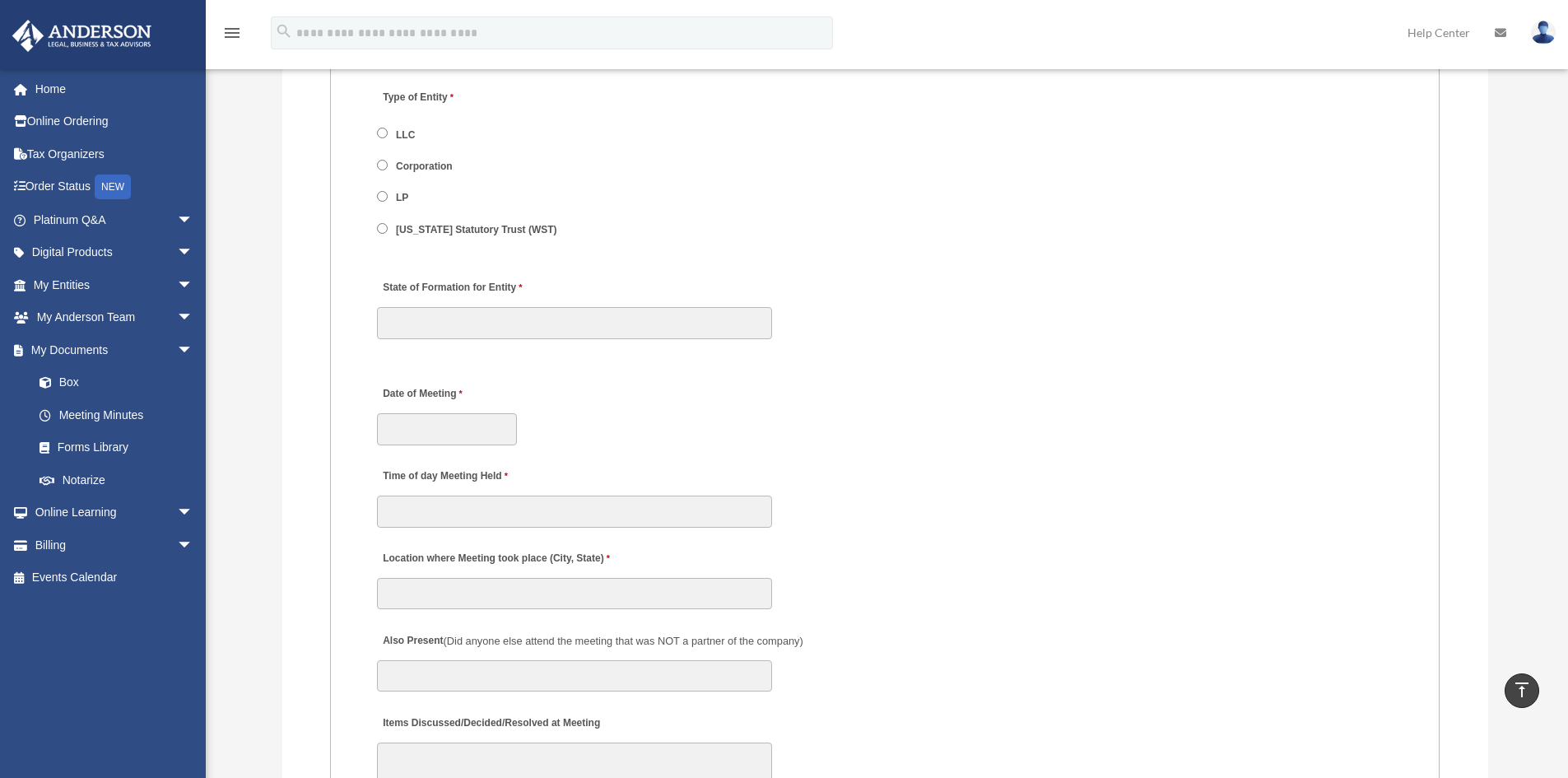
scroll to position [1894, 0]
